Goal: Task Accomplishment & Management: Complete application form

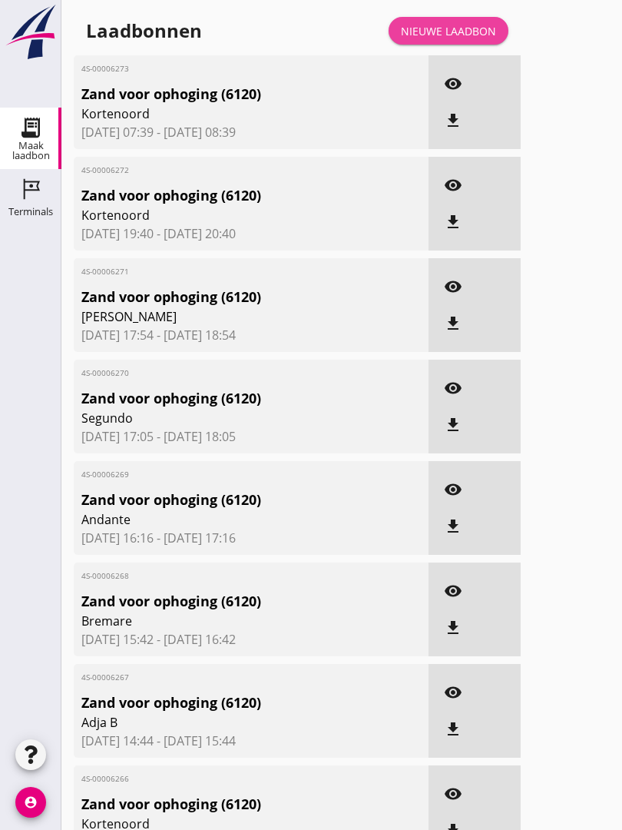
click at [453, 39] on div "Nieuwe laadbon" at bounding box center [448, 31] width 95 height 16
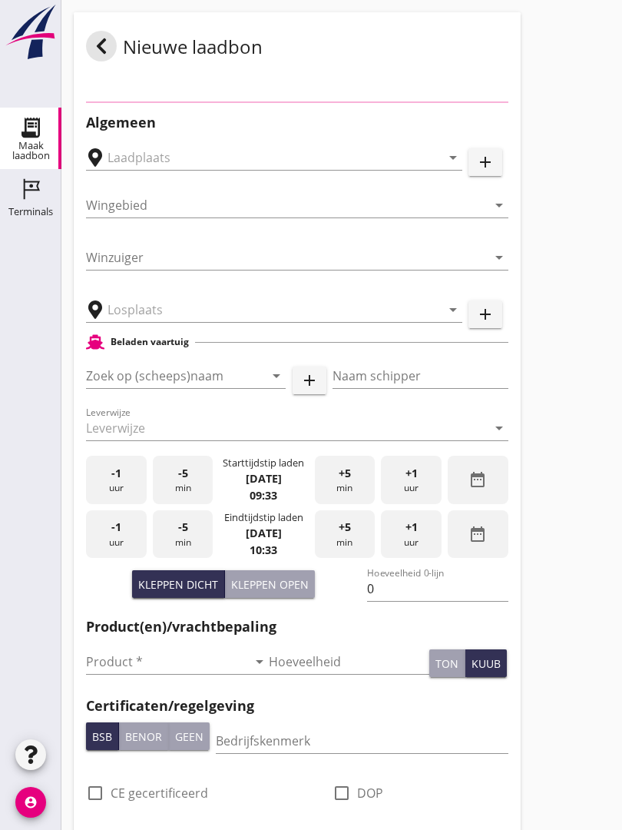
click at [466, 41] on div "Nieuwe laadbon" at bounding box center [297, 46] width 447 height 68
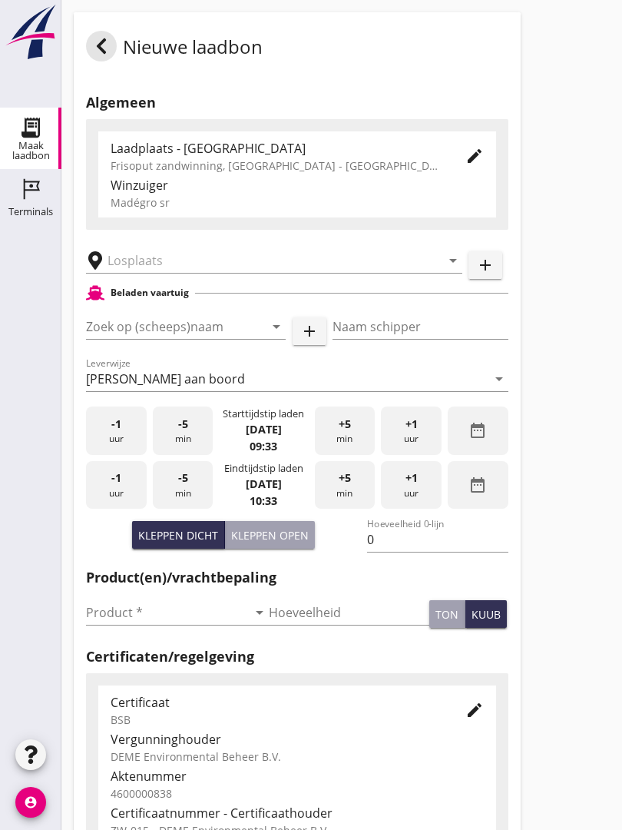
click at [161, 268] on input "text" at bounding box center [264, 260] width 312 height 25
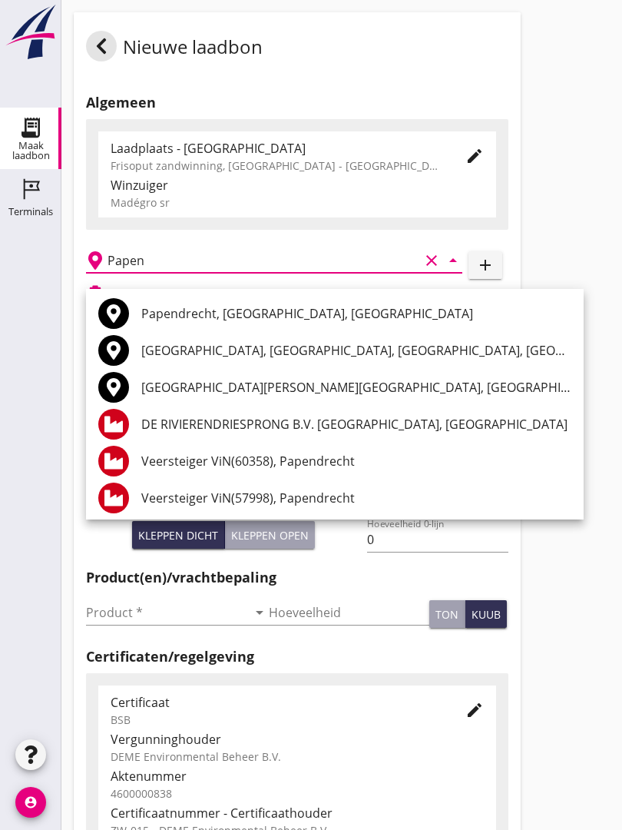
click at [284, 413] on div "DE RIVIERENDRIESPRONG B.V. [GEOGRAPHIC_DATA], [GEOGRAPHIC_DATA]" at bounding box center [356, 424] width 430 height 37
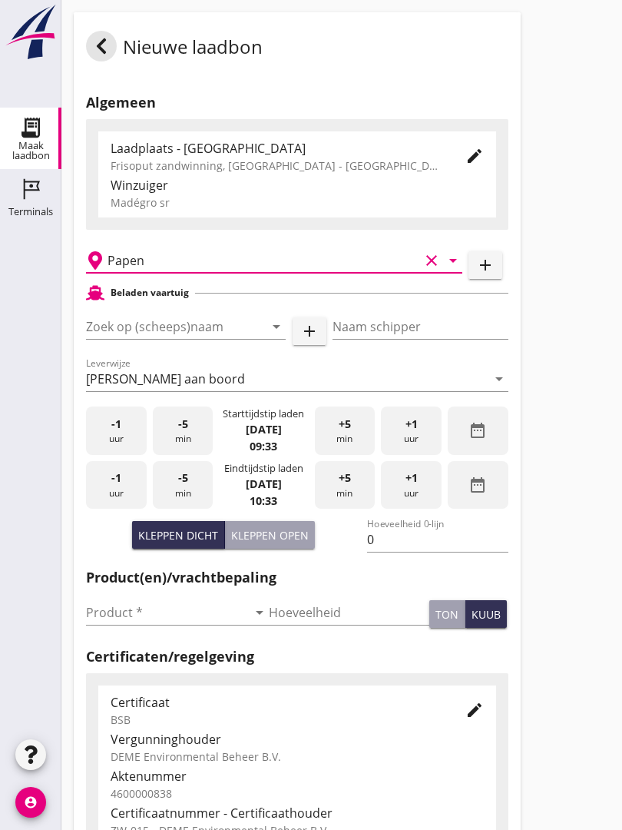
type input "DE RIVIERENDRIESPRONG B.V. [GEOGRAPHIC_DATA], [GEOGRAPHIC_DATA]"
click at [181, 336] on input "Zoek op (scheeps)naam" at bounding box center [164, 326] width 157 height 25
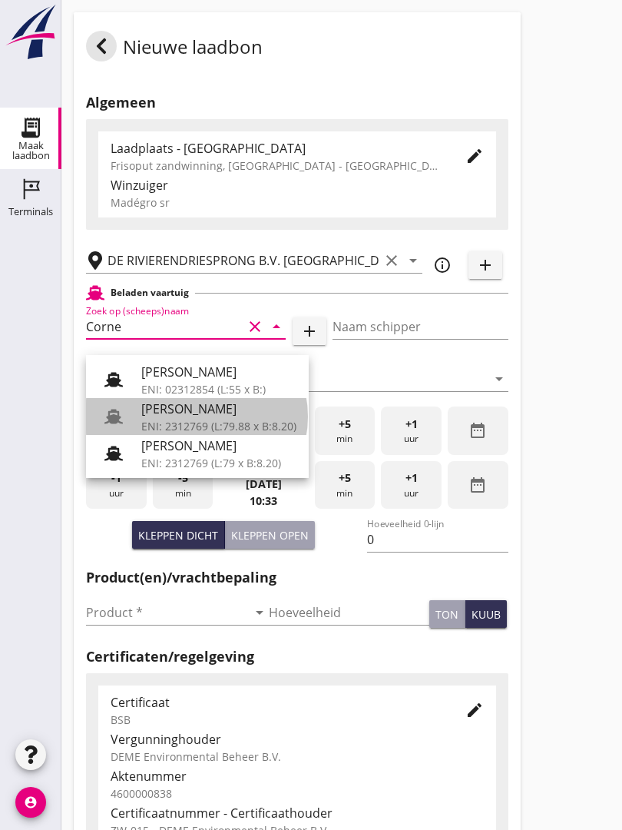
click at [207, 407] on div "[PERSON_NAME]" at bounding box center [218, 409] width 155 height 18
type input "[PERSON_NAME]"
type input "718"
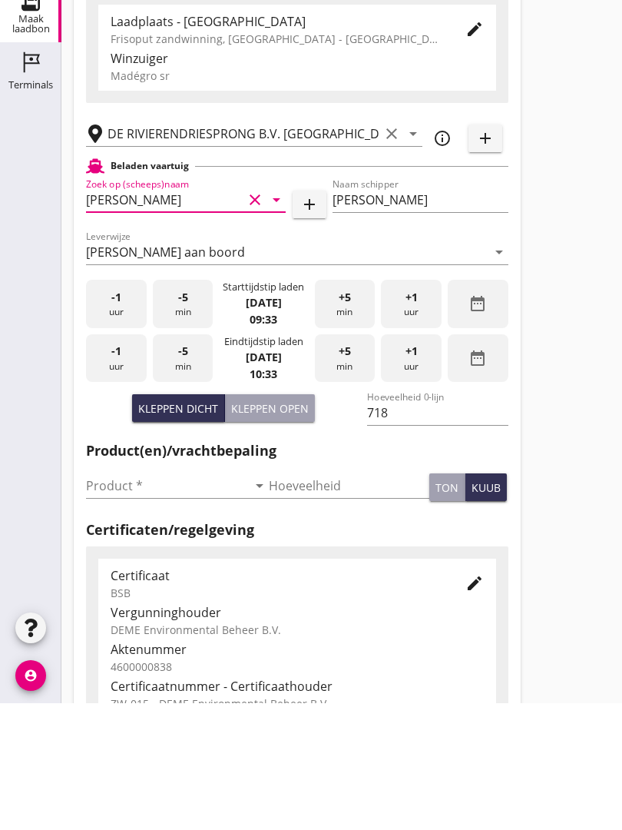
click at [114, 600] on input "Product *" at bounding box center [166, 612] width 161 height 25
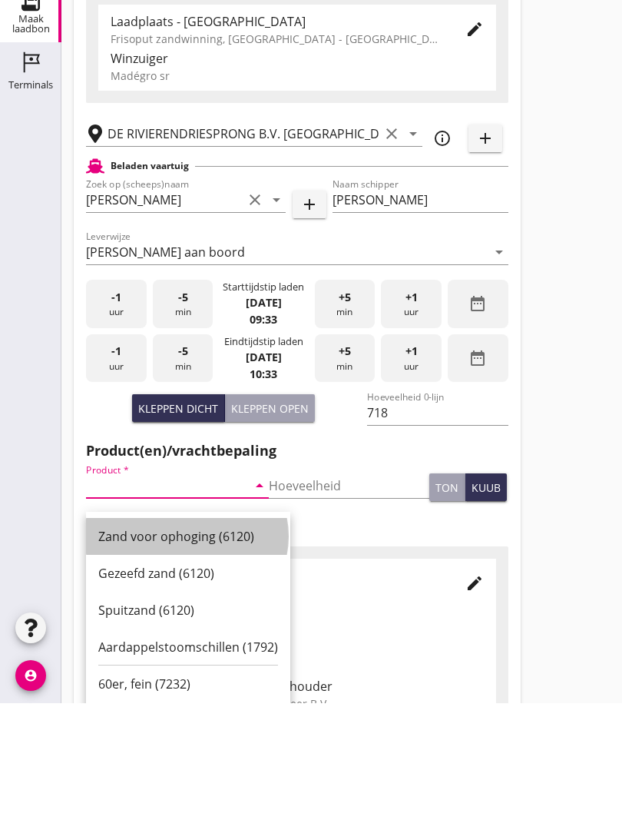
click at [190, 654] on div "Zand voor ophoging (6120)" at bounding box center [188, 663] width 180 height 18
type input "Zand voor ophoging (6120)"
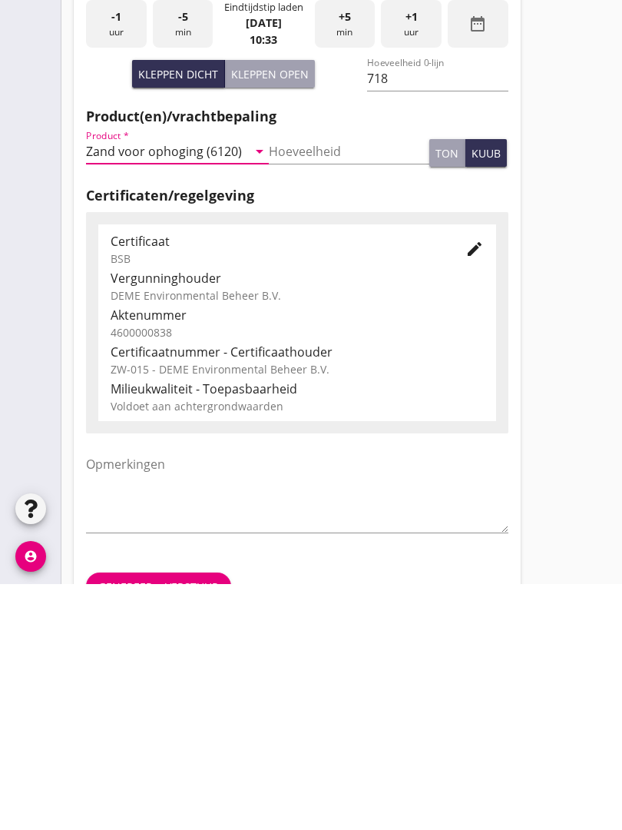
scroll to position [269, 0]
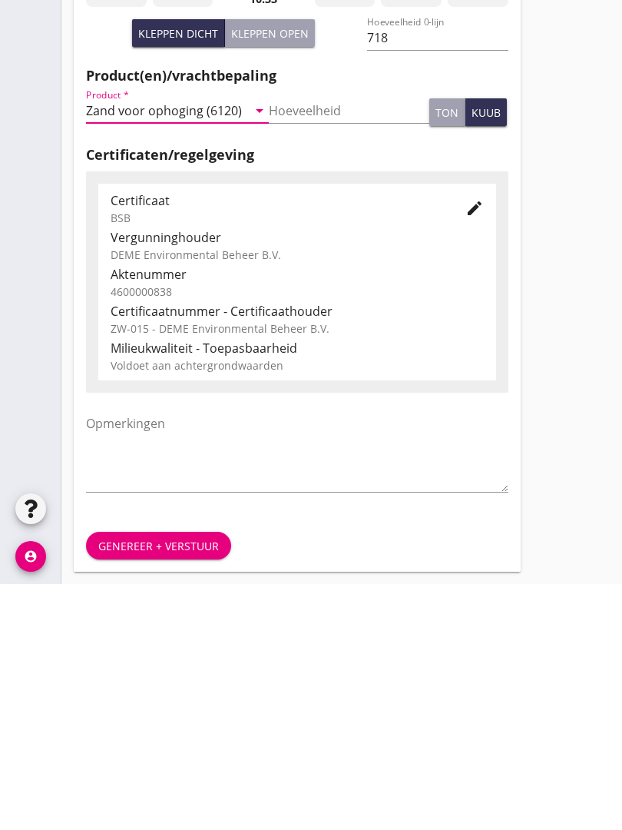
click at [160, 778] on button "Genereer + verstuur" at bounding box center [158, 792] width 145 height 28
